Goal: Task Accomplishment & Management: Complete application form

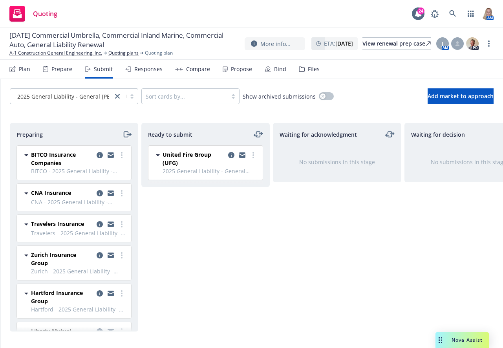
click at [127, 133] on icon "moveRight" at bounding box center [126, 133] width 9 height 9
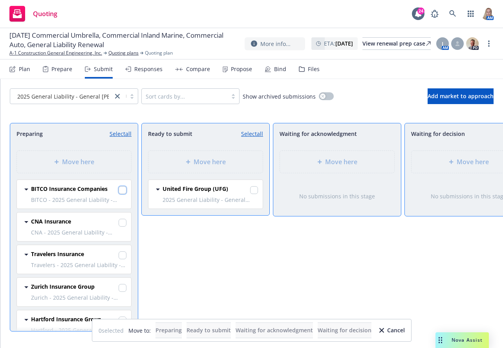
click at [118, 189] on input "checkbox" at bounding box center [122, 190] width 8 height 8
checkbox input "true"
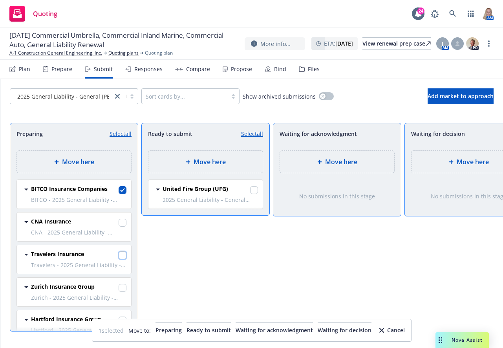
click at [118, 254] on input "checkbox" at bounding box center [122, 255] width 8 height 8
checkbox input "true"
click at [118, 286] on input "checkbox" at bounding box center [122, 288] width 8 height 8
checkbox input "true"
click at [432, 161] on div "Move here" at bounding box center [468, 161] width 102 height 9
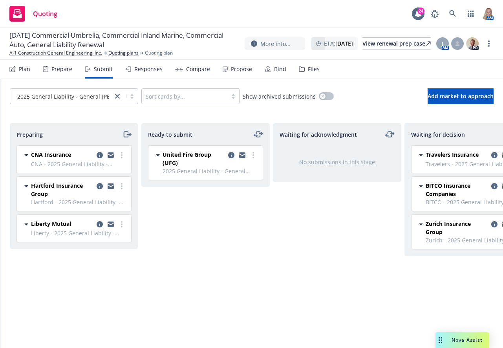
click at [119, 131] on div "Preparing" at bounding box center [73, 133] width 115 height 9
click at [124, 134] on icon "moveRight" at bounding box center [126, 133] width 4 height 5
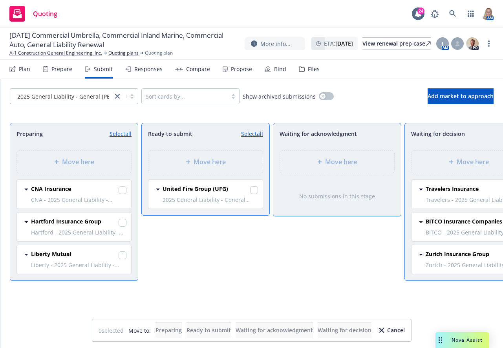
click at [127, 133] on link "Select all" at bounding box center [120, 133] width 22 height 8
checkbox input "true"
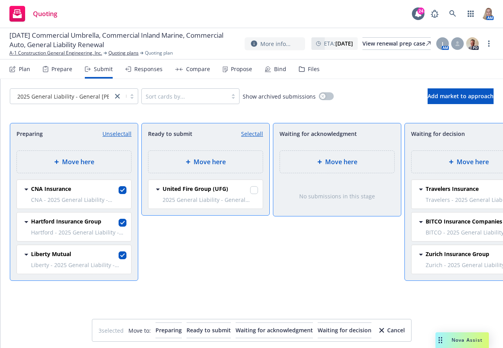
click at [341, 158] on span "Move here" at bounding box center [341, 161] width 32 height 9
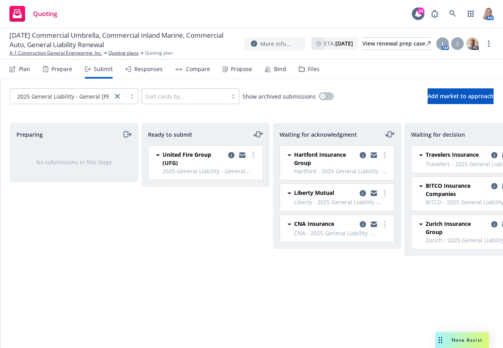
click at [255, 135] on icon "moveLeftRight" at bounding box center [255, 135] width 3 height 0
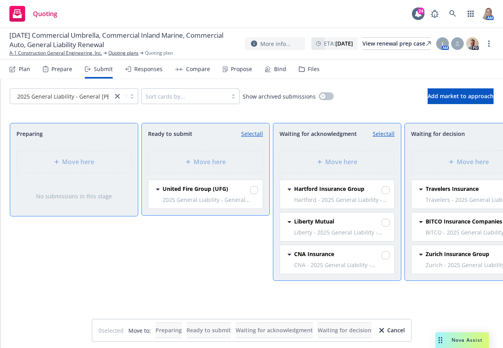
click at [250, 132] on link "Select all" at bounding box center [252, 133] width 22 height 8
checkbox input "true"
click at [335, 165] on span "Move here" at bounding box center [341, 161] width 32 height 9
